Goal: Transaction & Acquisition: Purchase product/service

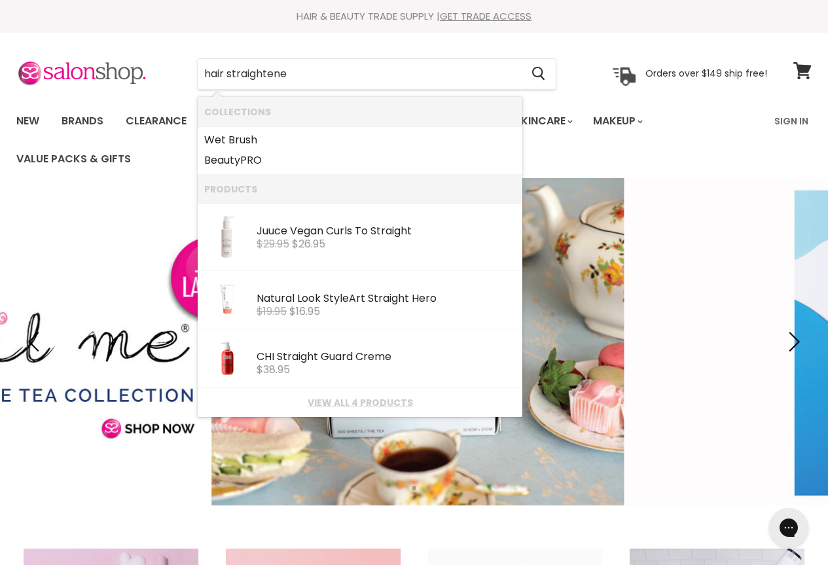
type input "hair straightener"
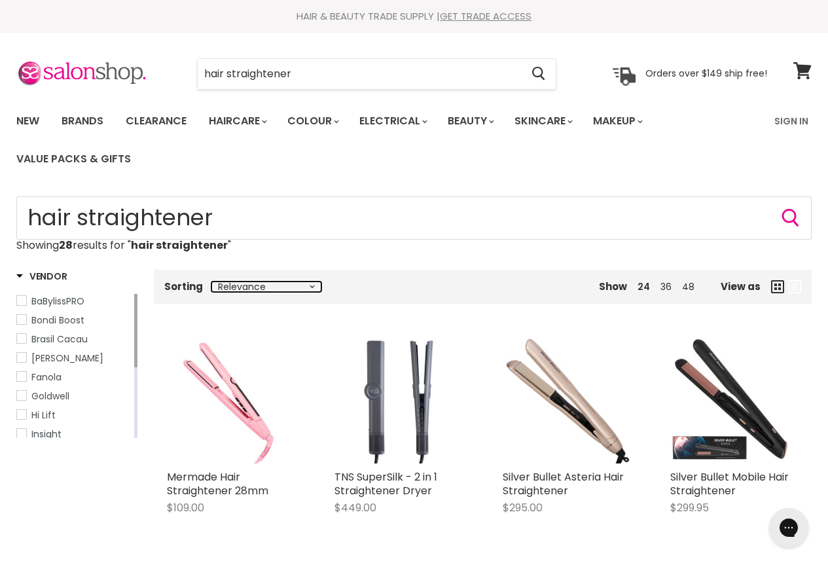
click at [309, 287] on select "Relevance Best Selling Lowest Price Highest Price Alphabetically, A-Z Alphabeti…" at bounding box center [266, 286] width 110 height 10
select select "price-ascending"
click at [211, 281] on select "Relevance Best Selling Lowest Price Highest Price Alphabetically, A-Z Alphabeti…" at bounding box center [266, 286] width 110 height 10
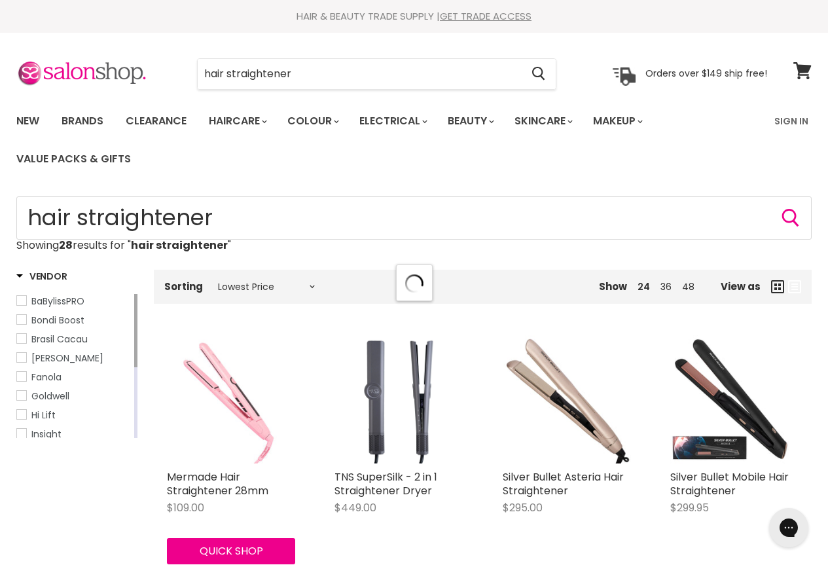
select select "price-ascending"
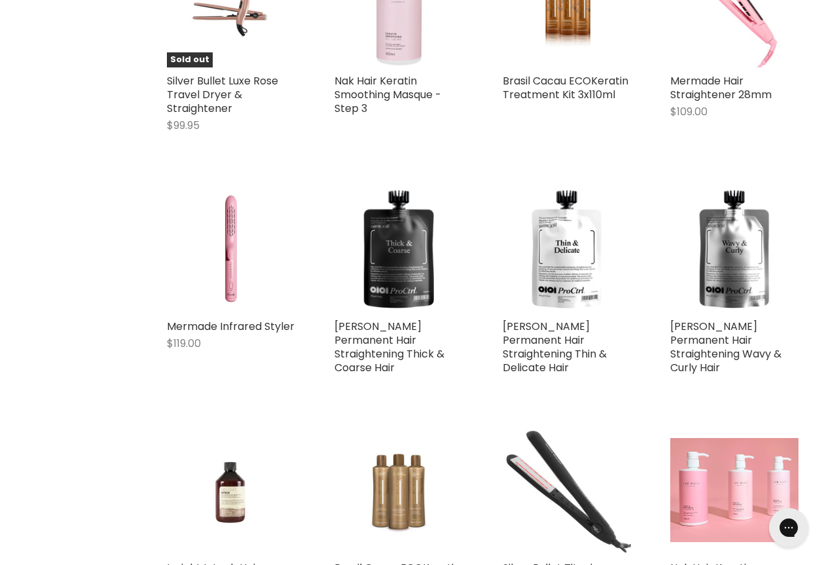
scroll to position [1091, 0]
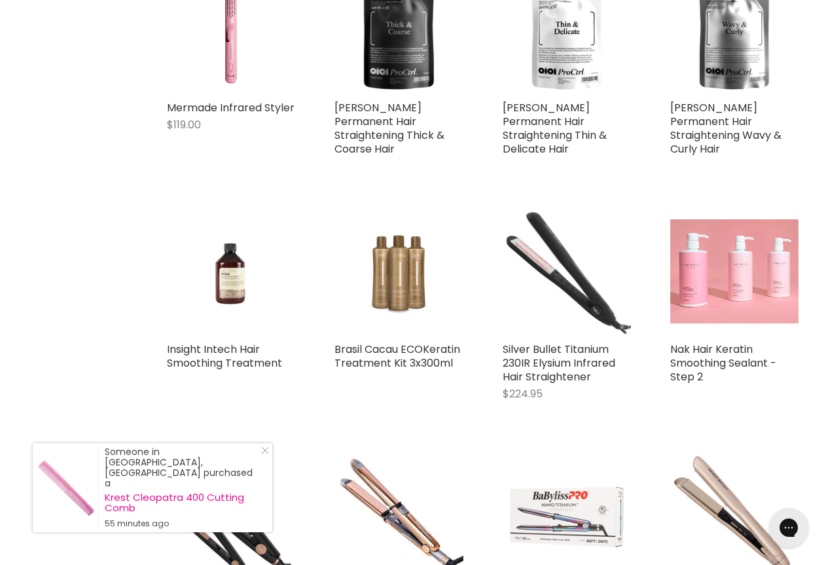
scroll to position [1309, 0]
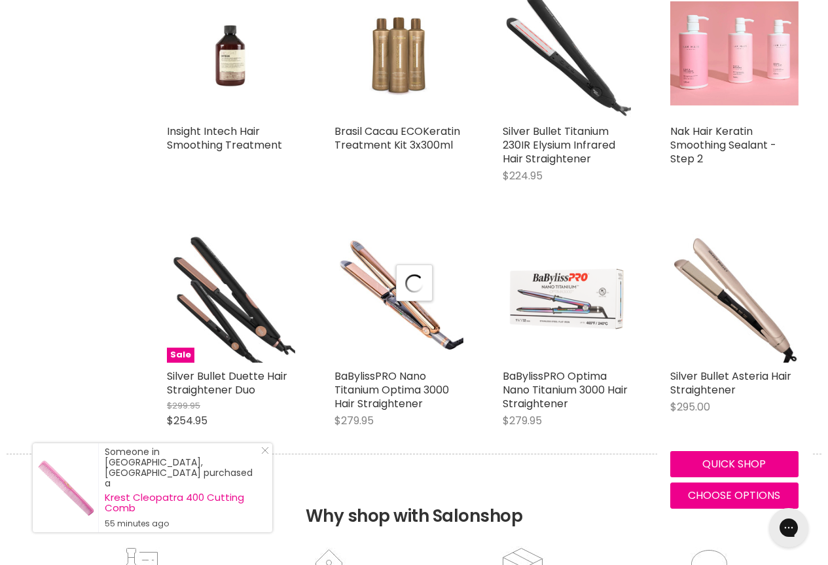
select select "price-ascending"
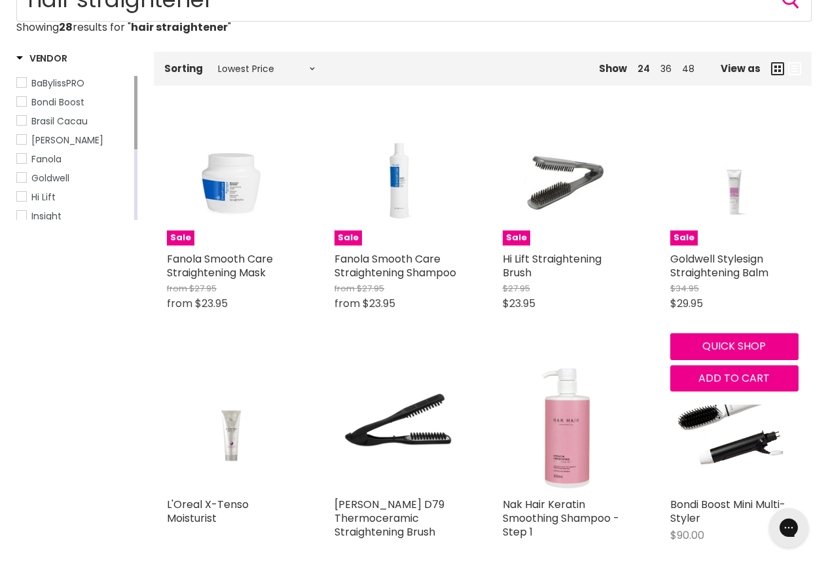
scroll to position [0, 0]
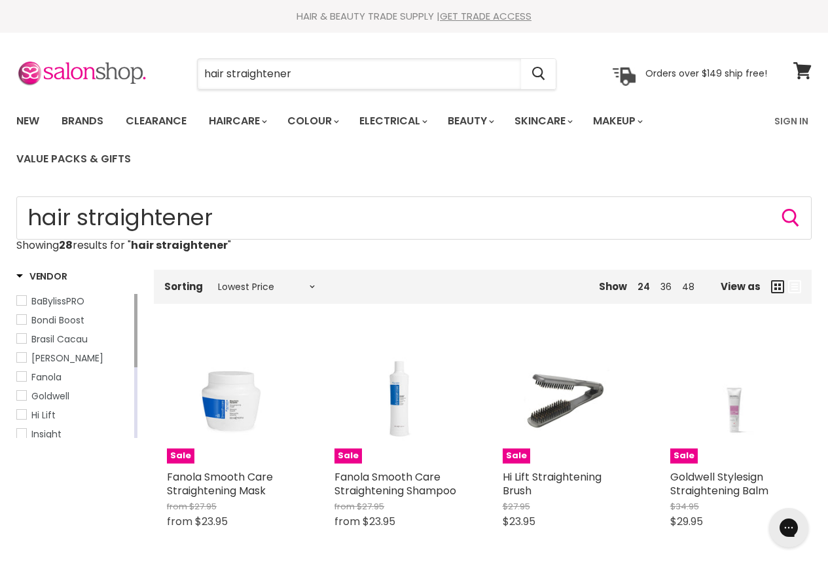
drag, startPoint x: 302, startPoint y: 70, endPoint x: 168, endPoint y: 61, distance: 133.8
click at [171, 62] on div "hair straightener Cancel" at bounding box center [377, 74] width 426 height 30
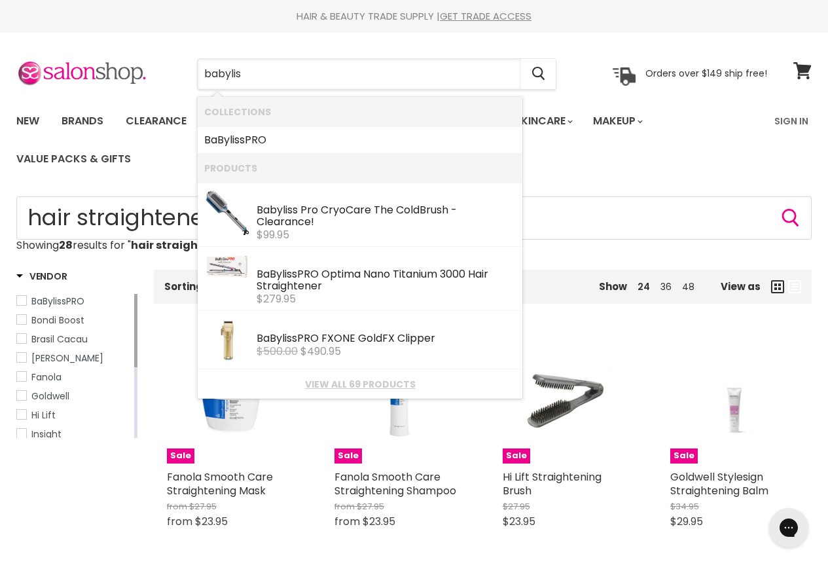
type input "babyliss"
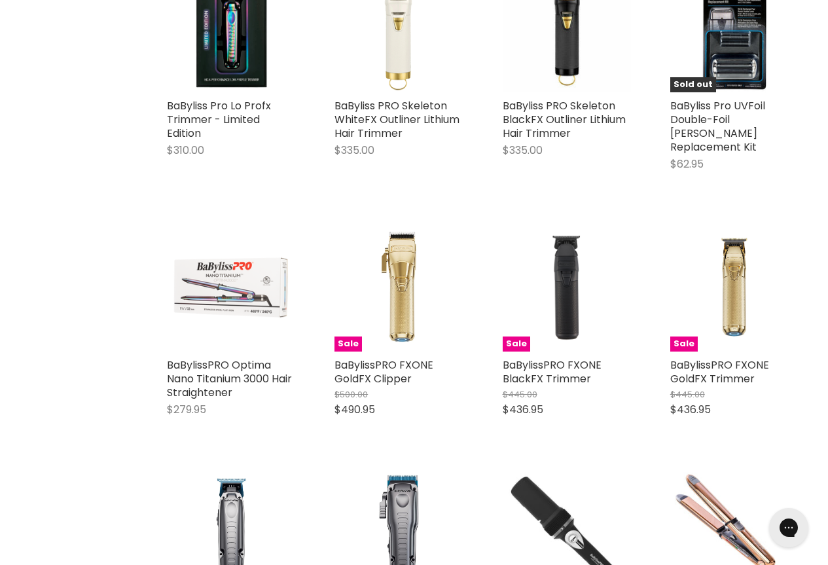
scroll to position [1091, 0]
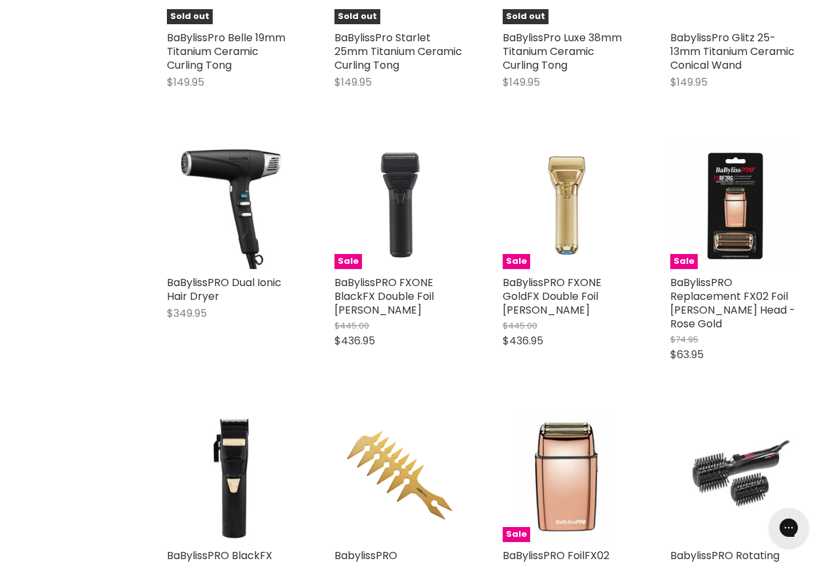
scroll to position [2181, 0]
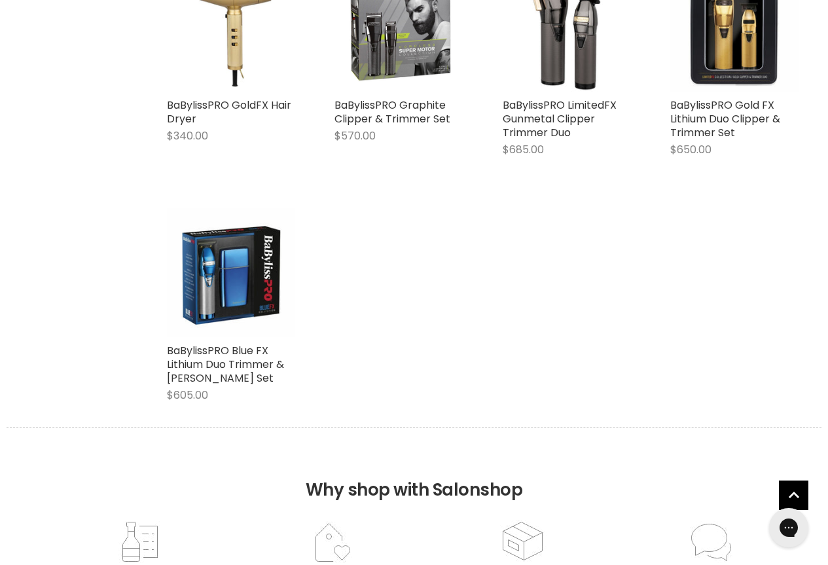
scroll to position [4581, 0]
